Goal: Task Accomplishment & Management: Complete application form

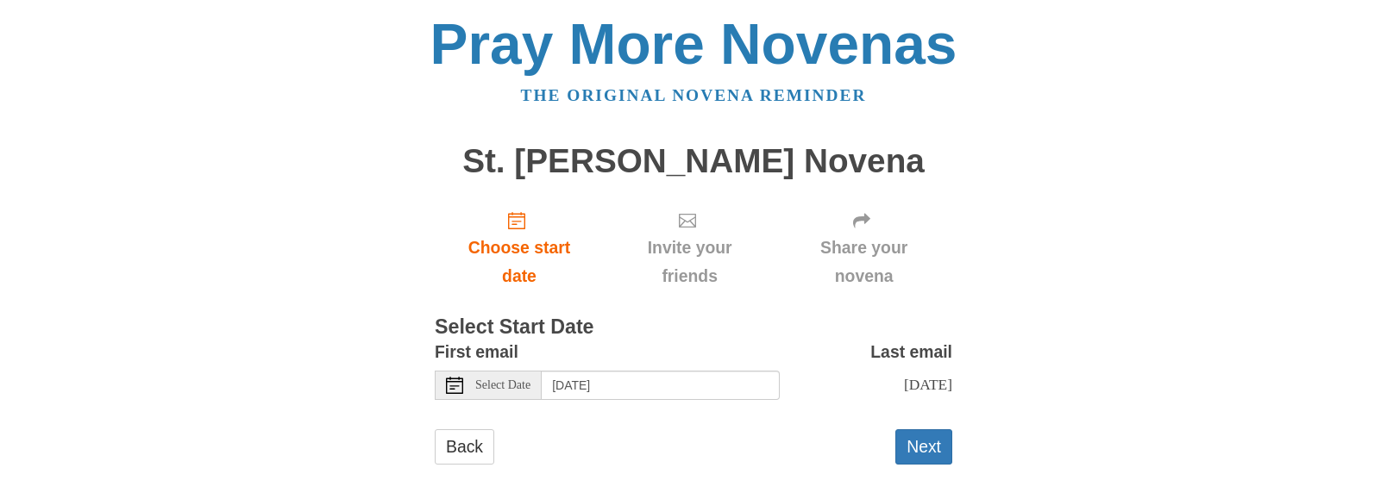
scroll to position [16, 0]
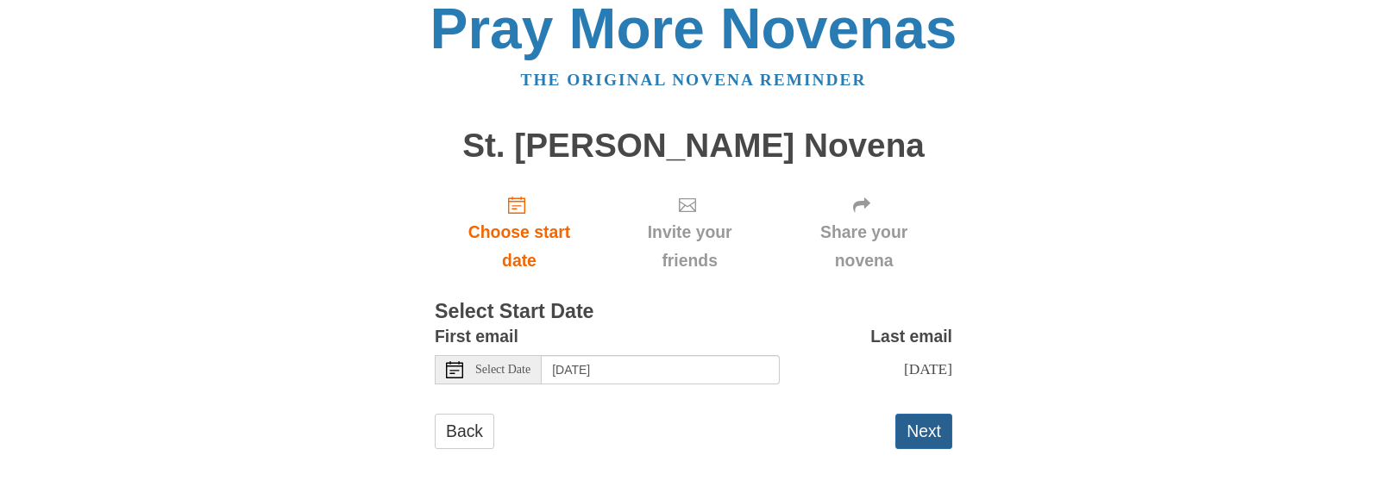
click at [922, 429] on button "Next" at bounding box center [923, 431] width 57 height 35
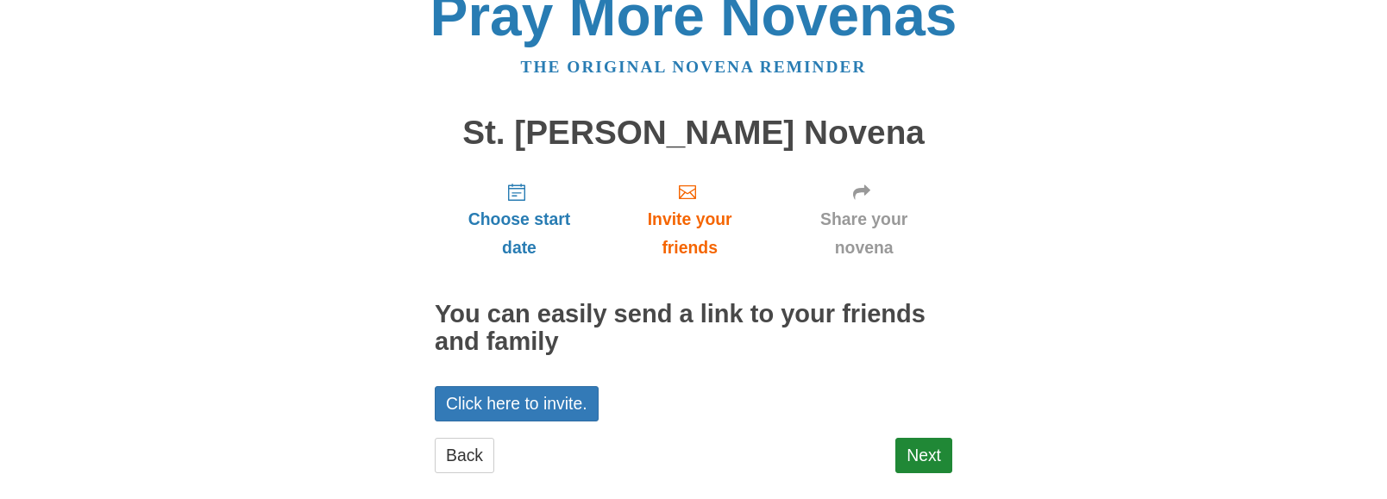
scroll to position [53, 0]
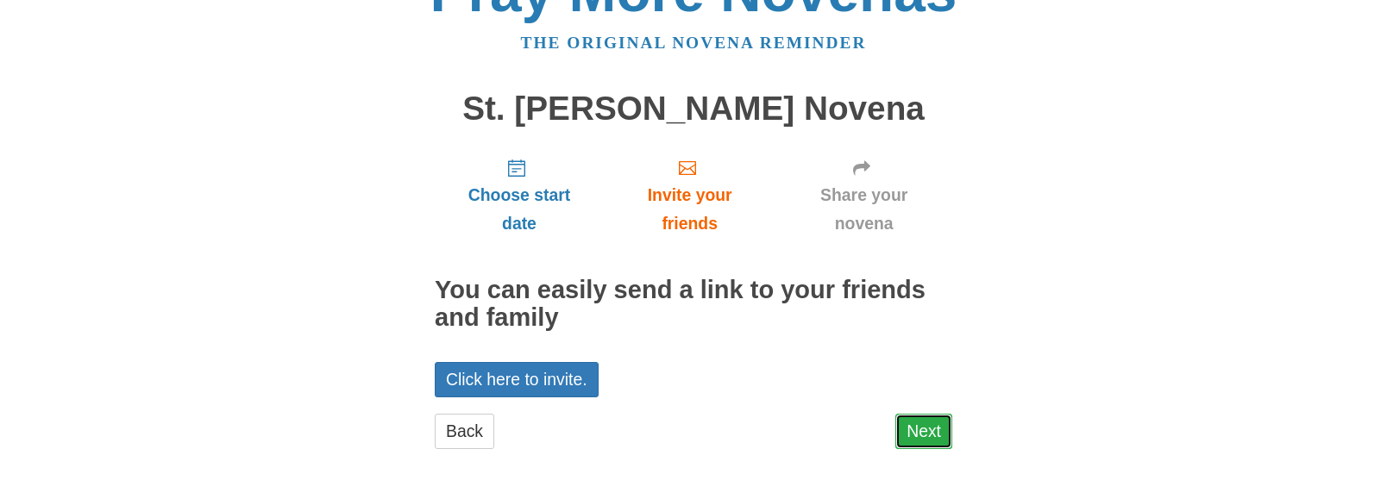
click at [908, 427] on link "Next" at bounding box center [923, 431] width 57 height 35
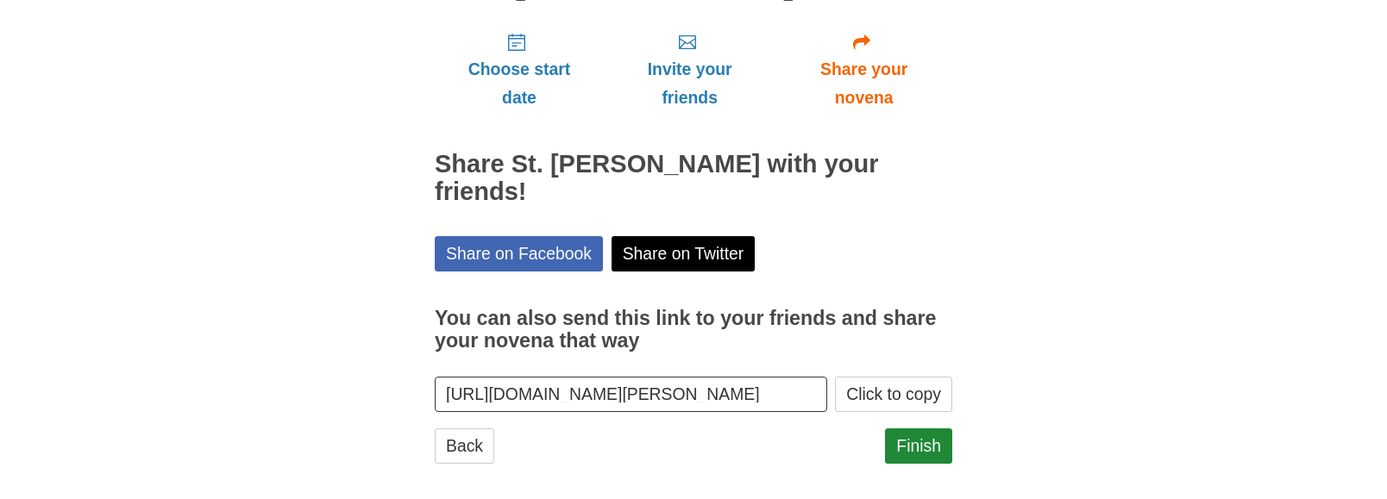
scroll to position [193, 0]
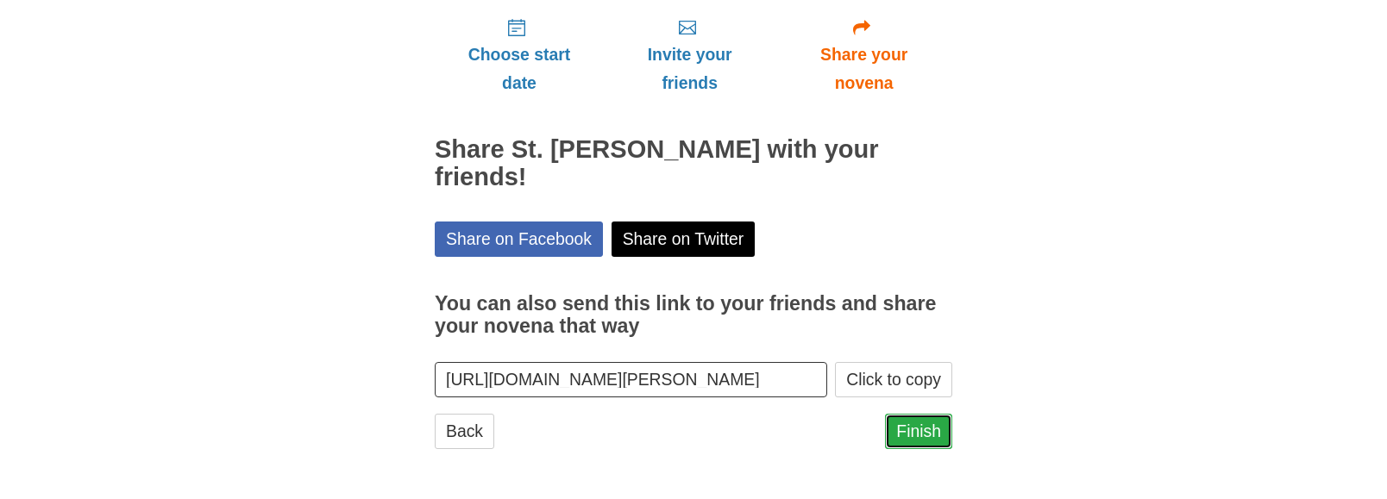
click at [911, 423] on link "Finish" at bounding box center [918, 431] width 67 height 35
